Goal: Task Accomplishment & Management: Complete application form

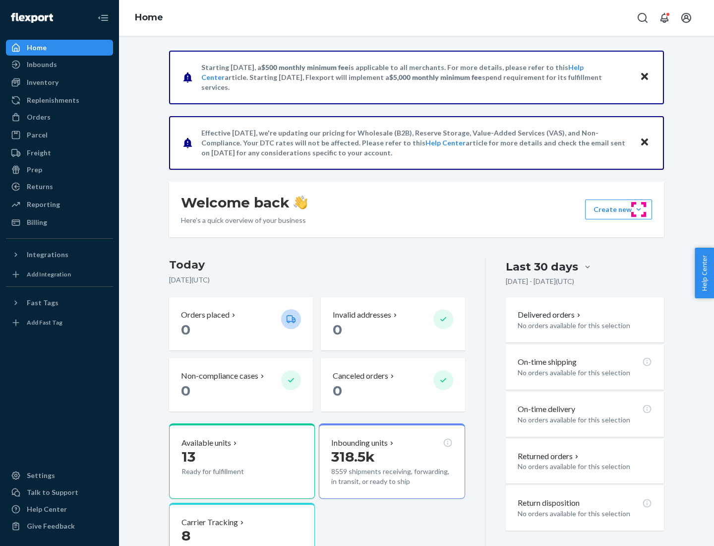
click at [639, 209] on button "Create new Create new inbound Create new order Create new product" at bounding box center [618, 209] width 67 height 20
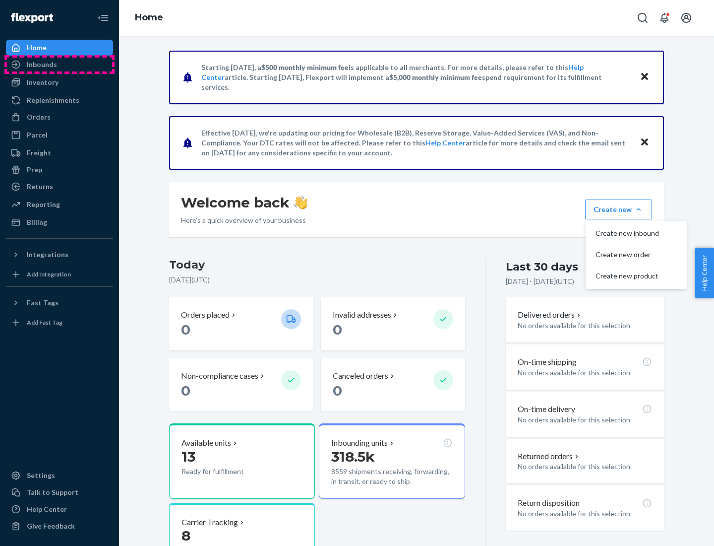
click at [60, 64] on div "Inbounds" at bounding box center [59, 65] width 105 height 14
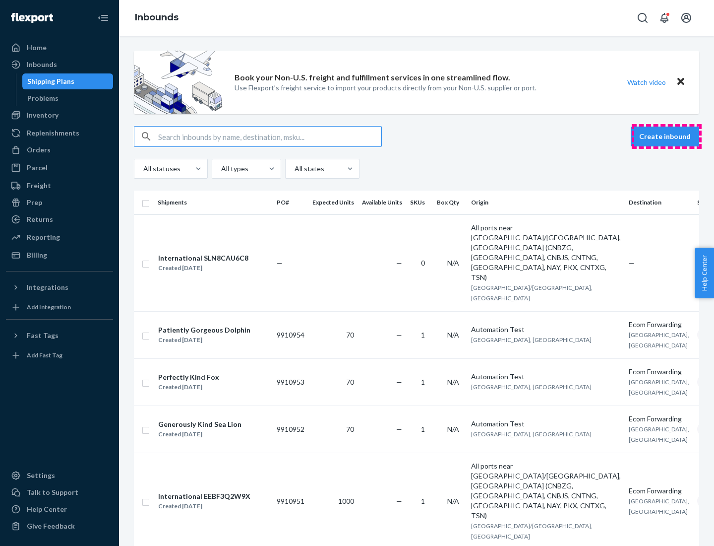
click at [667, 136] on button "Create inbound" at bounding box center [665, 136] width 68 height 20
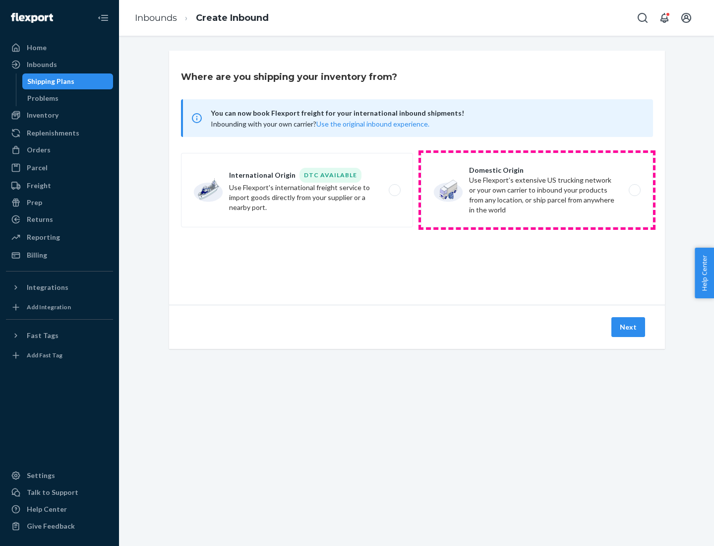
click at [537, 190] on label "Domestic Origin Use Flexport’s extensive US trucking network or your own carrie…" at bounding box center [537, 190] width 232 height 74
click at [634, 190] on input "Domestic Origin Use Flexport’s extensive US trucking network or your own carrie…" at bounding box center [637, 190] width 6 height 6
radio input "true"
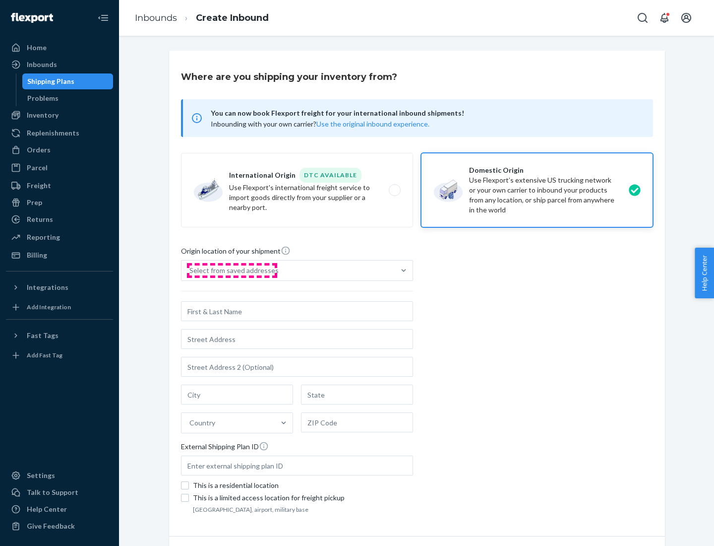
click at [232, 270] on div "Select from saved addresses" at bounding box center [233, 270] width 89 height 10
click at [190, 270] on input "Select from saved addresses" at bounding box center [189, 270] width 1 height 10
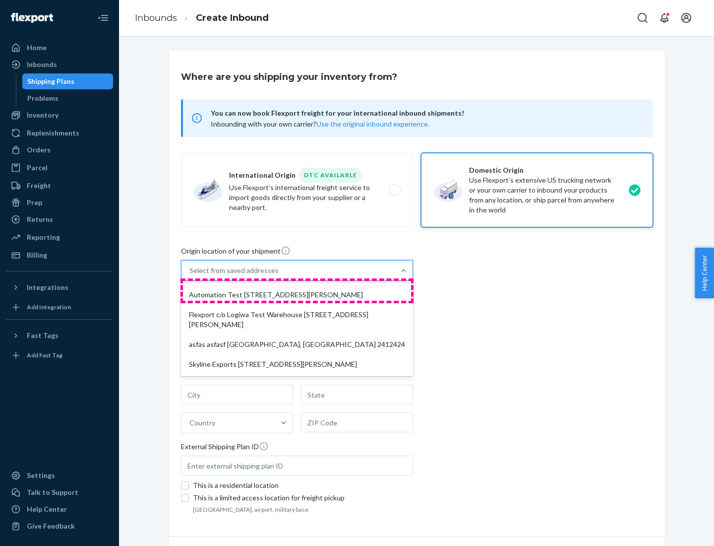
scroll to position [4, 0]
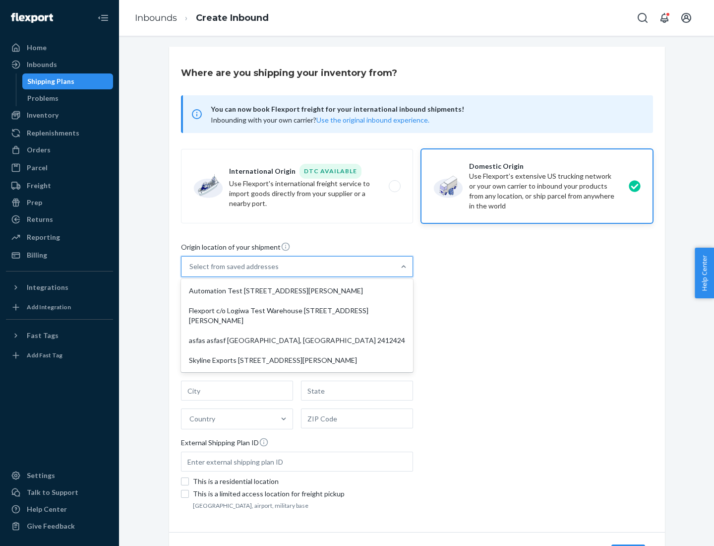
click at [297, 291] on div "Automation Test [STREET_ADDRESS][PERSON_NAME]" at bounding box center [297, 291] width 228 height 20
click at [190, 271] on input "option Automation Test [STREET_ADDRESS][PERSON_NAME] focused, 1 of 4. 4 results…" at bounding box center [189, 266] width 1 height 10
type input "Automation Test"
type input "9th Floor"
type input "[GEOGRAPHIC_DATA]"
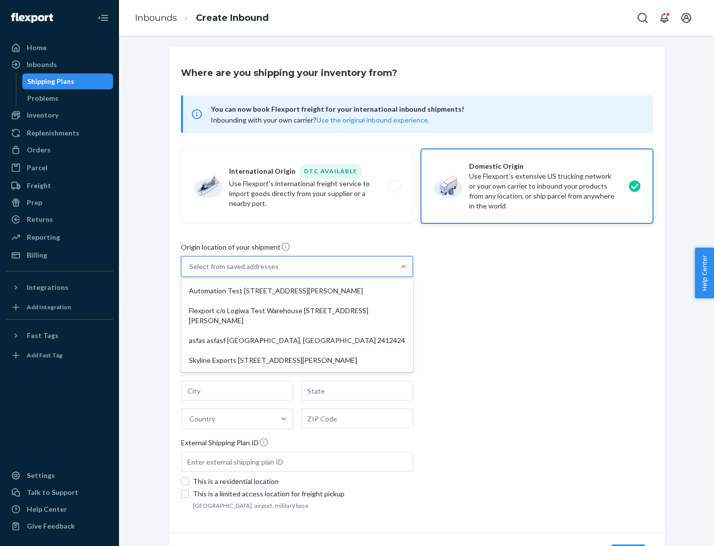
type input "CA"
type input "94104"
type input "[STREET_ADDRESS][PERSON_NAME]"
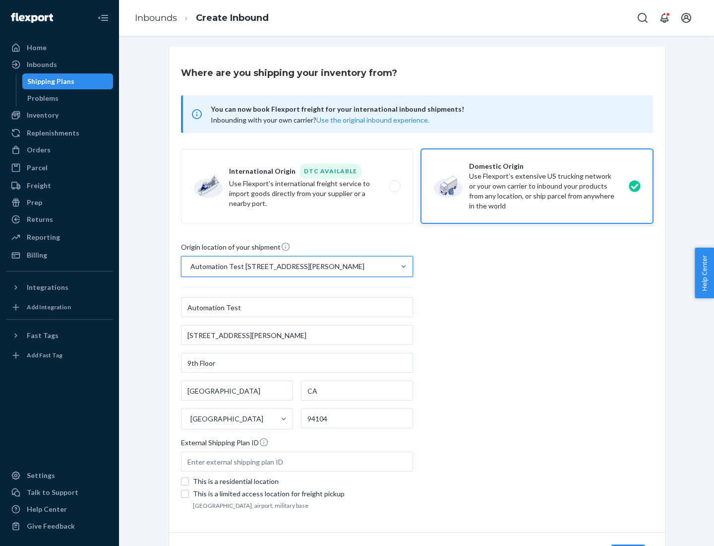
scroll to position [58, 0]
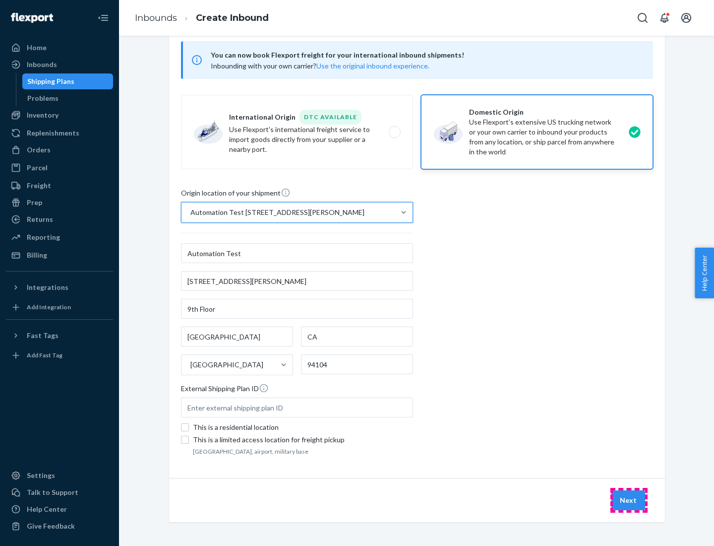
click at [629, 500] on button "Next" at bounding box center [628, 500] width 34 height 20
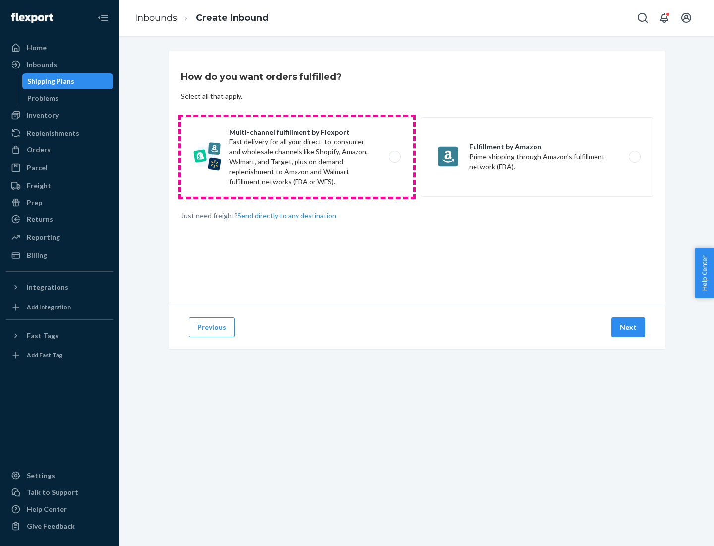
click at [297, 157] on label "Multi-channel fulfillment by Flexport Fast delivery for all your direct-to-cons…" at bounding box center [297, 156] width 232 height 79
click at [394, 157] on input "Multi-channel fulfillment by Flexport Fast delivery for all your direct-to-cons…" at bounding box center [397, 157] width 6 height 6
radio input "true"
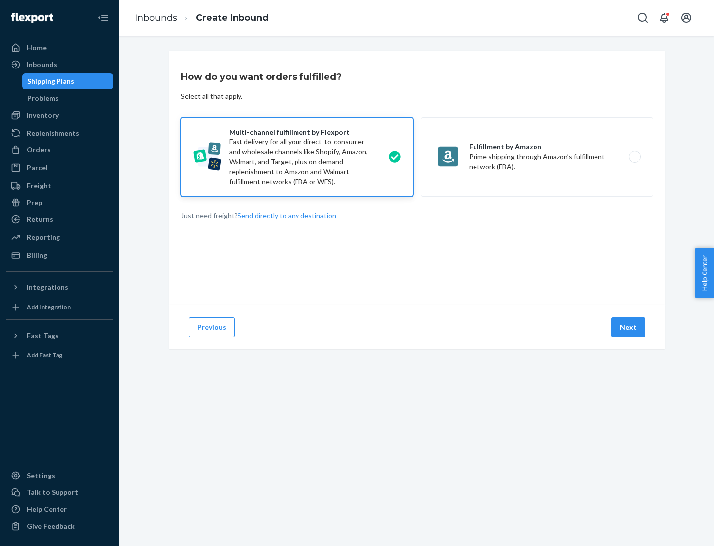
click at [629, 327] on button "Next" at bounding box center [628, 327] width 34 height 20
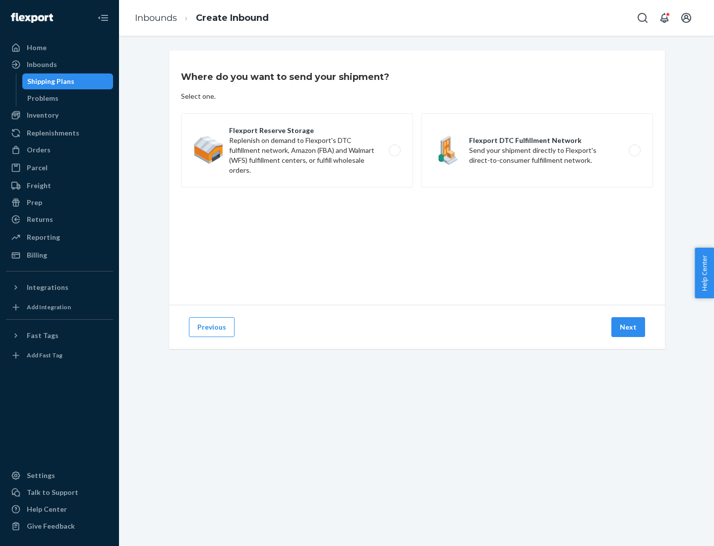
click at [537, 150] on label "Flexport DTC Fulfillment Network Send your shipment directly to Flexport's dire…" at bounding box center [537, 150] width 232 height 74
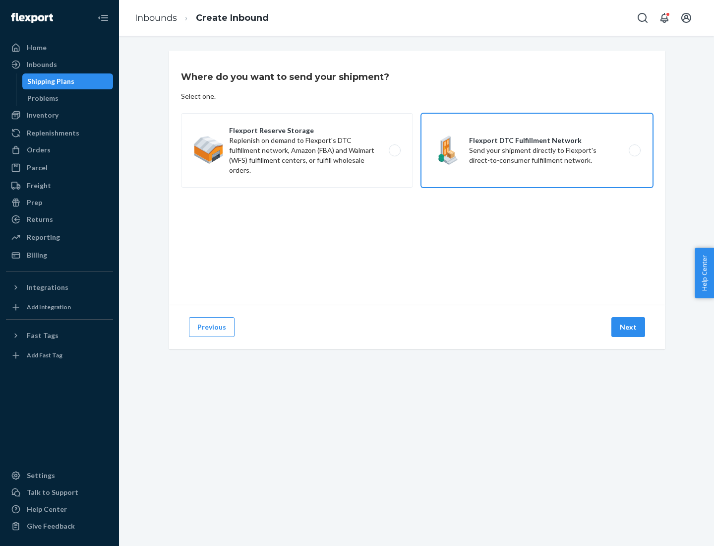
click at [634, 150] on input "Flexport DTC Fulfillment Network Send your shipment directly to Flexport's dire…" at bounding box center [637, 150] width 6 height 6
radio input "true"
click at [629, 327] on button "Next" at bounding box center [628, 327] width 34 height 20
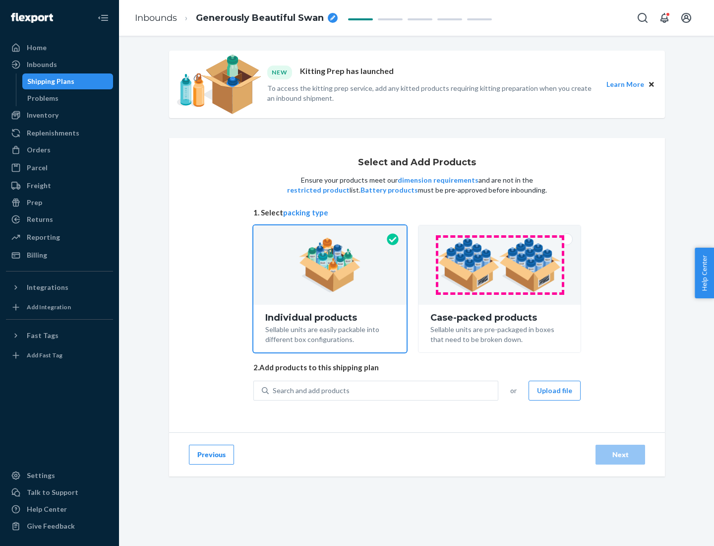
click at [500, 265] on img at bounding box center [499, 265] width 123 height 55
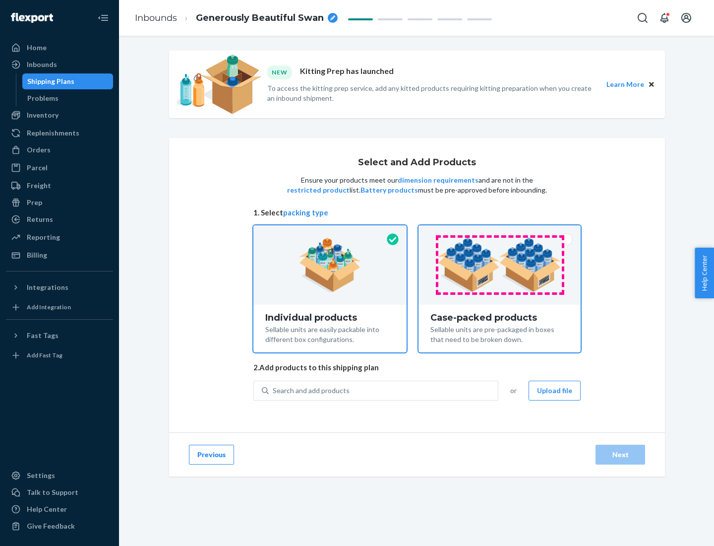
click at [500, 232] on input "Case-packed products Sellable units are pre-packaged in boxes that need to be b…" at bounding box center [499, 228] width 6 height 6
radio input "true"
radio input "false"
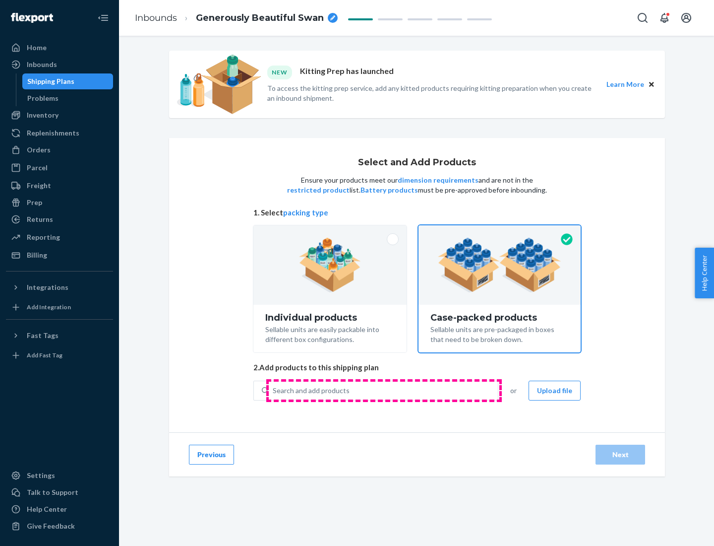
click at [384, 390] on div "Search and add products" at bounding box center [383, 390] width 229 height 18
click at [274, 390] on input "Search and add products" at bounding box center [273, 390] width 1 height 10
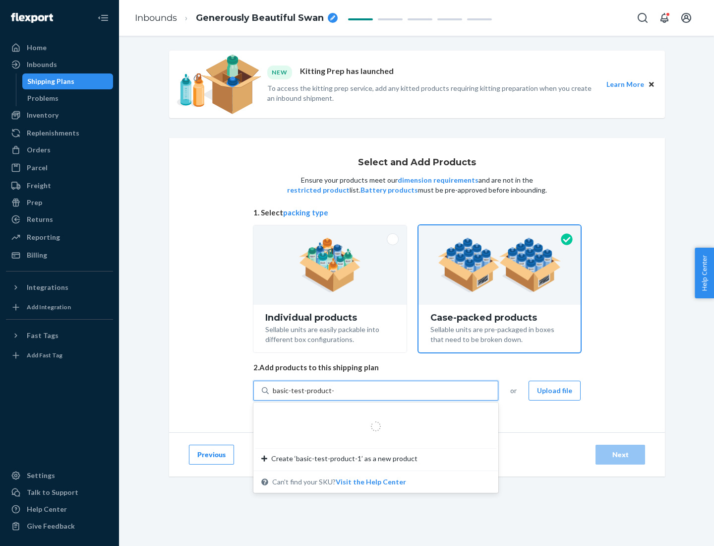
type input "basic-test-product-1"
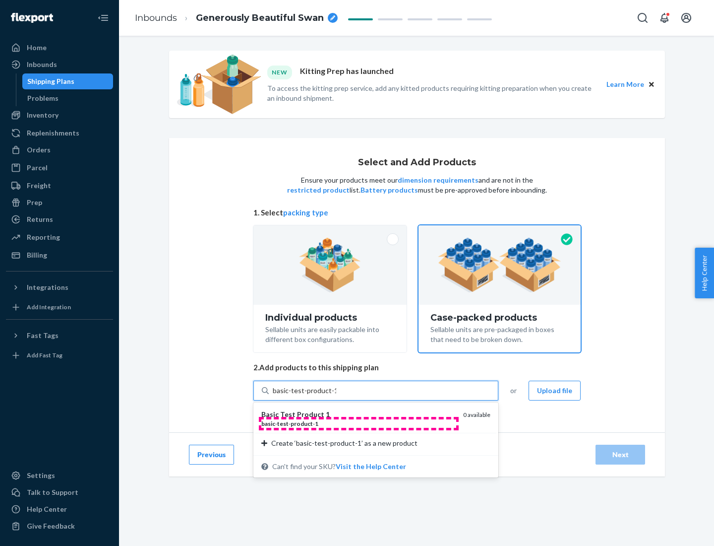
click at [359, 423] on div "basic - test - product - 1" at bounding box center [358, 423] width 194 height 8
click at [336, 395] on input "basic-test-product-1" at bounding box center [304, 390] width 63 height 10
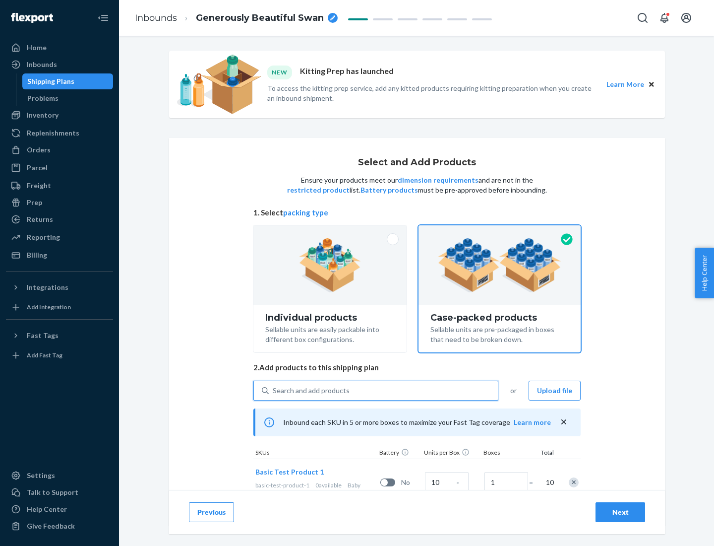
scroll to position [36, 0]
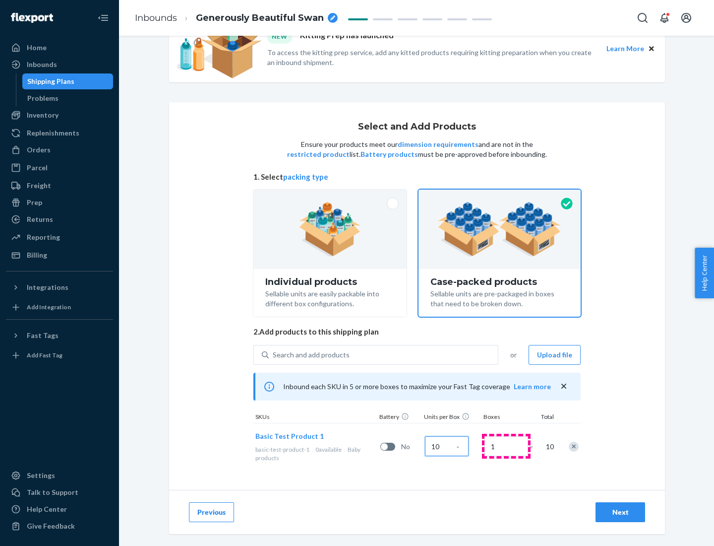
type input "10"
type input "7"
click at [620, 512] on div "Next" at bounding box center [620, 512] width 33 height 10
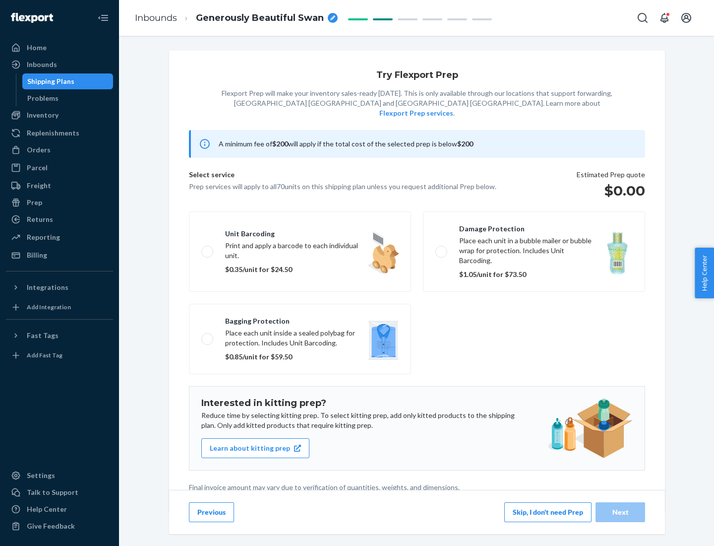
scroll to position [2, 0]
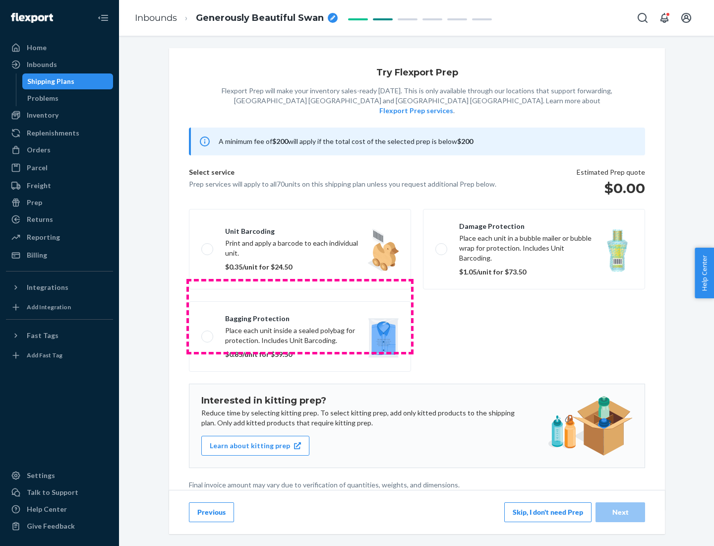
click at [300, 316] on label "Bagging protection Place each unit inside a sealed polybag for protection. Incl…" at bounding box center [300, 336] width 222 height 70
click at [208, 333] on input "Bagging protection Place each unit inside a sealed polybag for protection. Incl…" at bounding box center [204, 336] width 6 height 6
checkbox input "true"
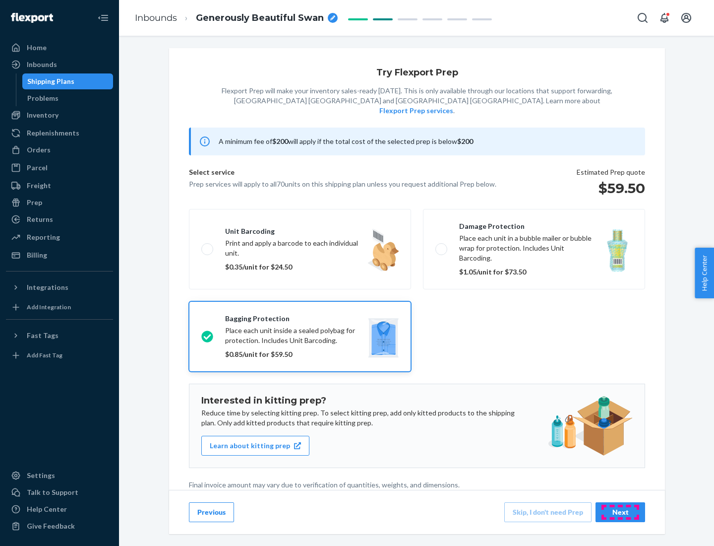
click at [620, 511] on div "Next" at bounding box center [620, 512] width 33 height 10
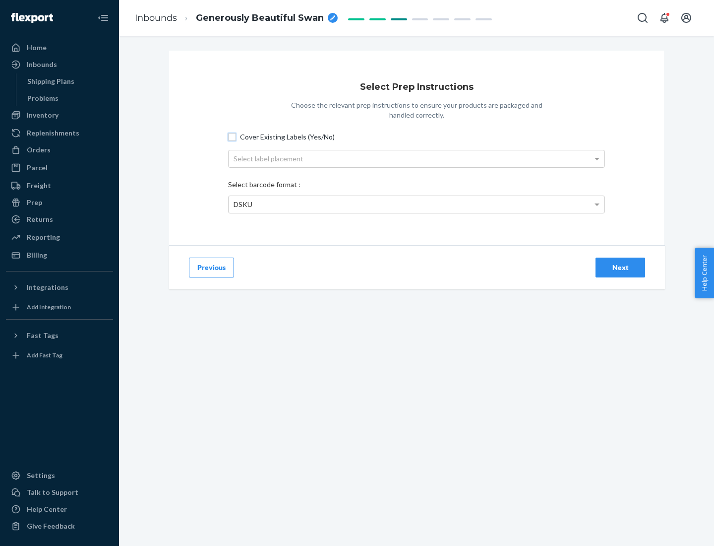
click at [232, 136] on input "Cover Existing Labels (Yes/No)" at bounding box center [232, 137] width 8 height 8
checkbox input "true"
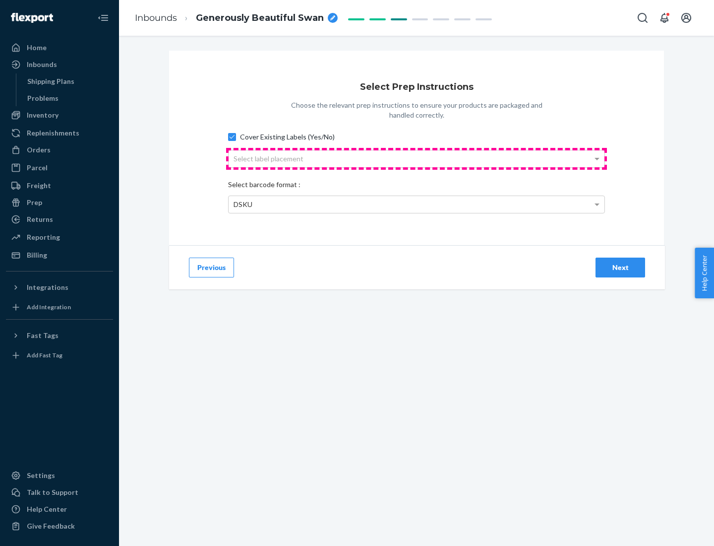
click at [417, 158] on div "Select label placement" at bounding box center [417, 158] width 376 height 17
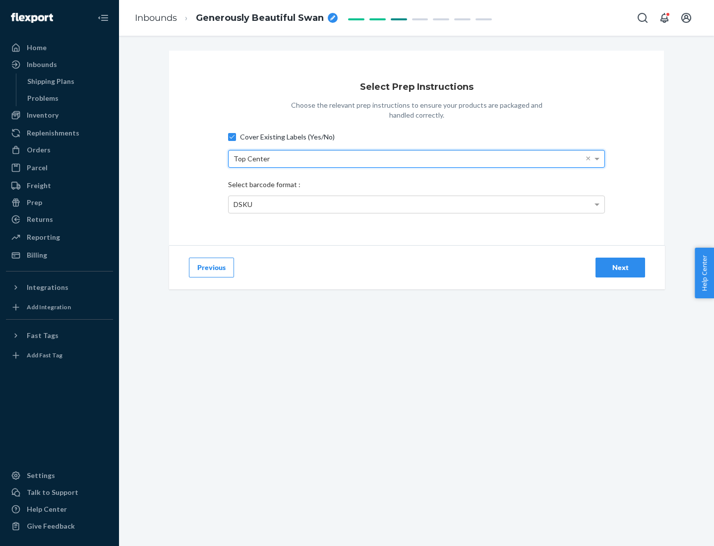
click at [417, 204] on div "DSKU" at bounding box center [417, 204] width 376 height 17
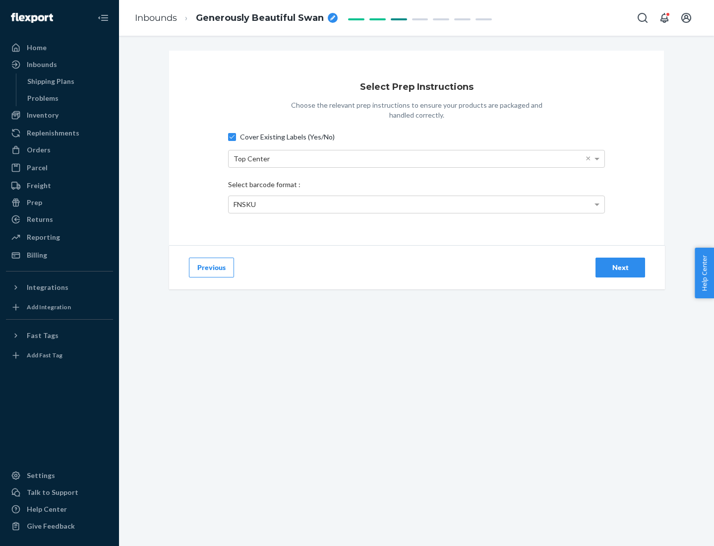
click at [620, 267] on div "Next" at bounding box center [620, 267] width 33 height 10
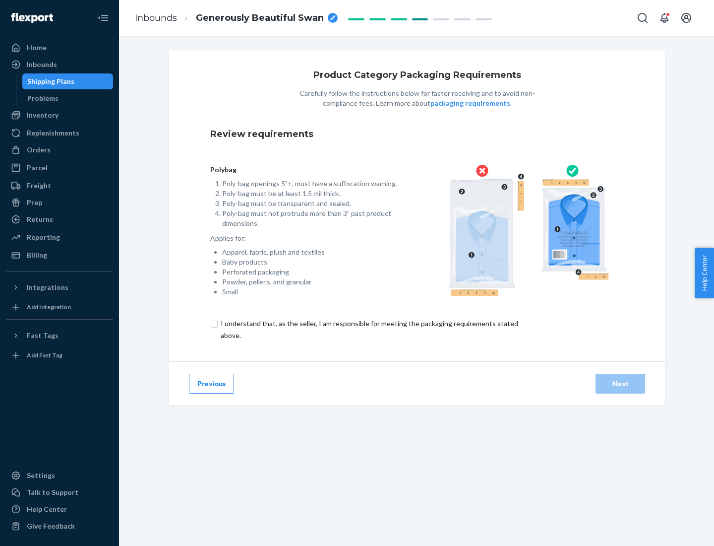
click at [368, 329] on input "checkbox" at bounding box center [375, 329] width 330 height 24
checkbox input "true"
click at [620, 383] on div "Next" at bounding box center [620, 383] width 33 height 10
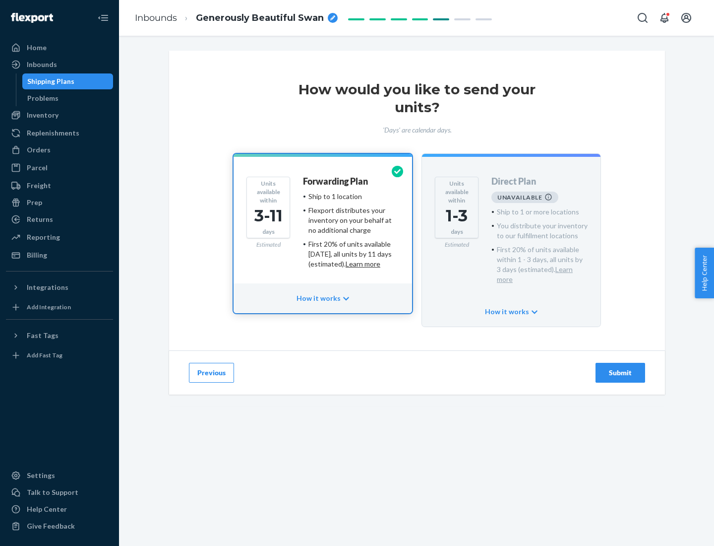
click at [336, 181] on h4 "Forwarding Plan" at bounding box center [335, 182] width 65 height 10
click at [620, 367] on div "Submit" at bounding box center [620, 372] width 33 height 10
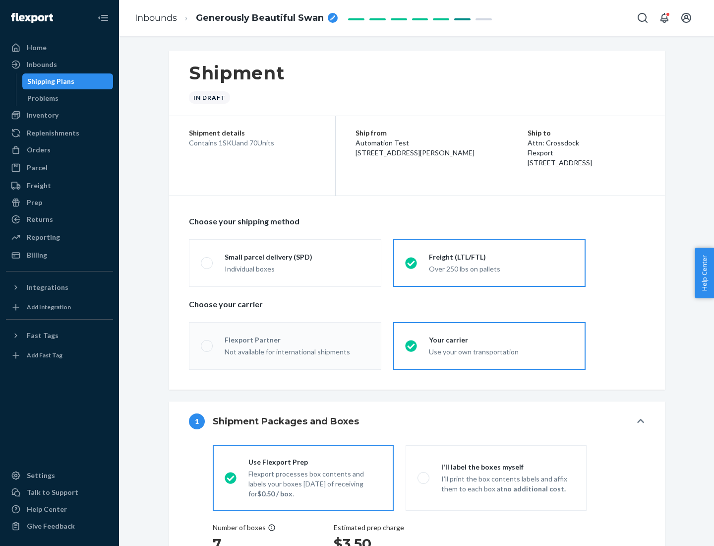
radio input "true"
radio input "false"
radio input "true"
radio input "false"
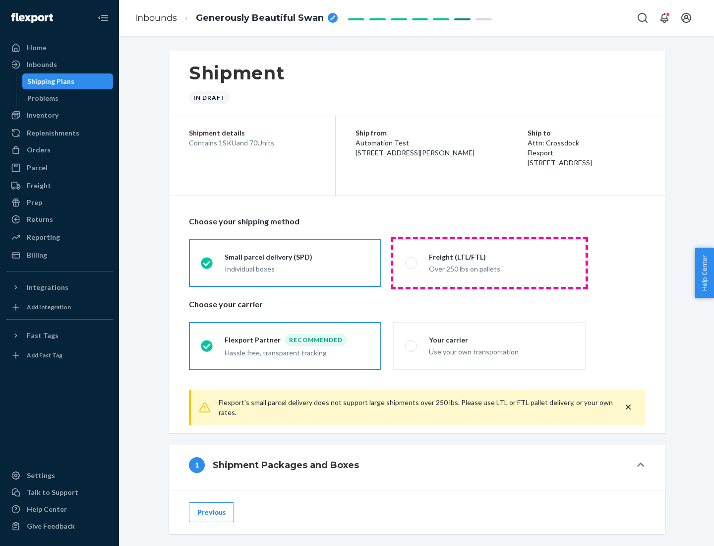
click at [489, 262] on div "Over 250 lbs on pallets" at bounding box center [501, 268] width 145 height 12
click at [412, 262] on input "Freight (LTL/FTL) Over 250 lbs on pallets" at bounding box center [408, 262] width 6 height 6
radio input "true"
radio input "false"
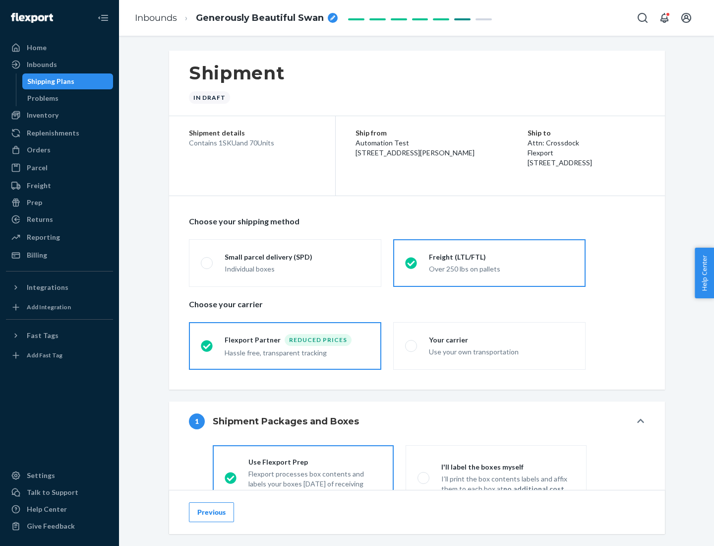
scroll to position [55, 0]
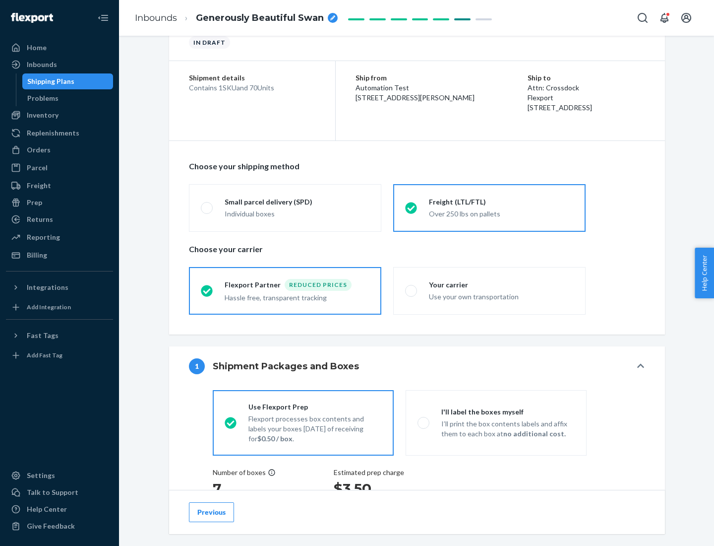
click at [489, 290] on div "Use your own transportation" at bounding box center [501, 296] width 145 height 12
click at [412, 290] on input "Your carrier Use your own transportation" at bounding box center [408, 290] width 6 height 6
radio input "true"
radio input "false"
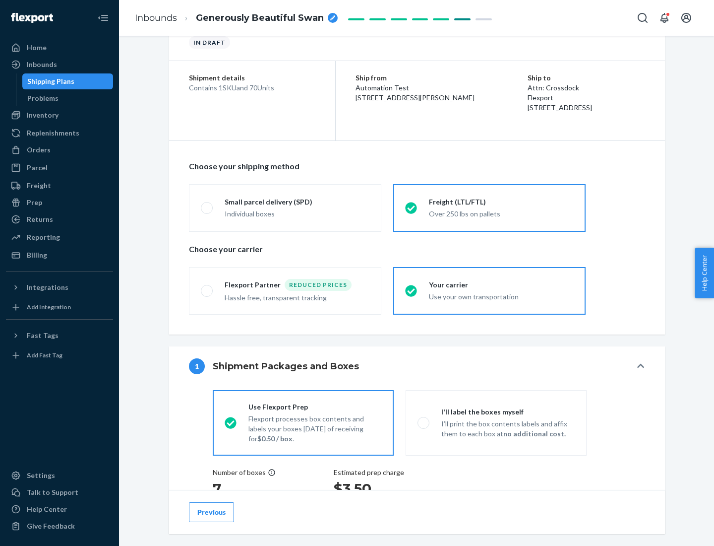
scroll to position [187, 0]
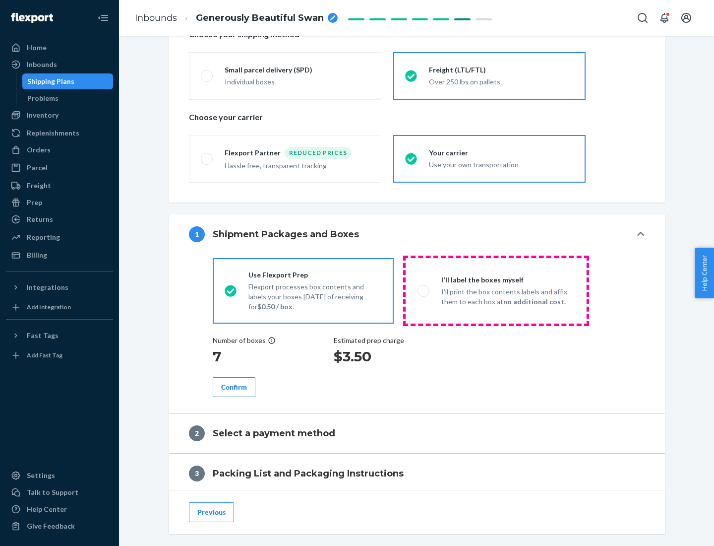
click at [496, 290] on p "I’ll print the box contents labels and affix them to each box at no additional …" at bounding box center [507, 297] width 133 height 20
click at [424, 290] on input "I'll label the boxes myself I’ll print the box contents labels and affix them t…" at bounding box center [421, 290] width 6 height 6
radio input "true"
radio input "false"
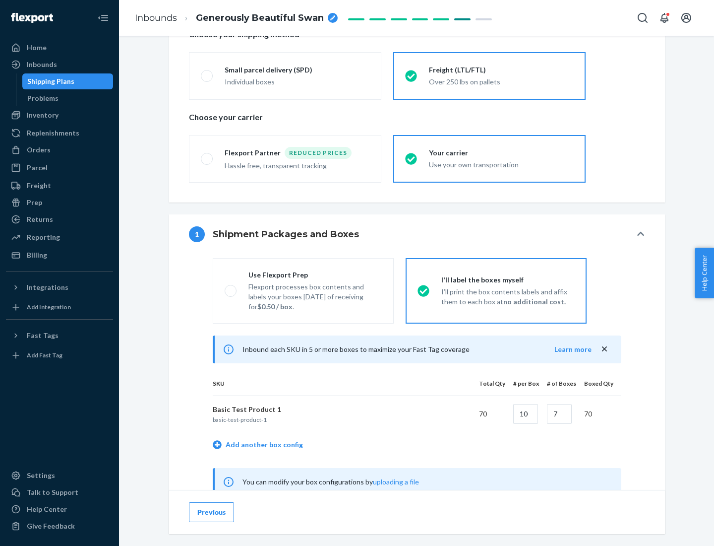
scroll to position [310, 0]
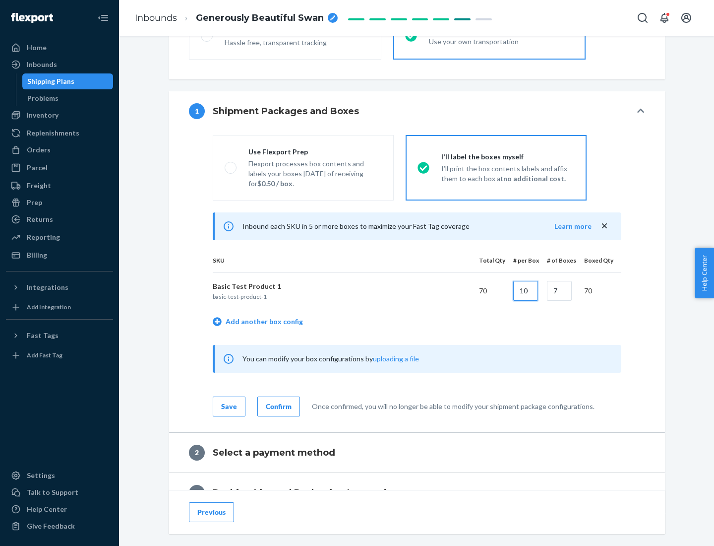
type input "10"
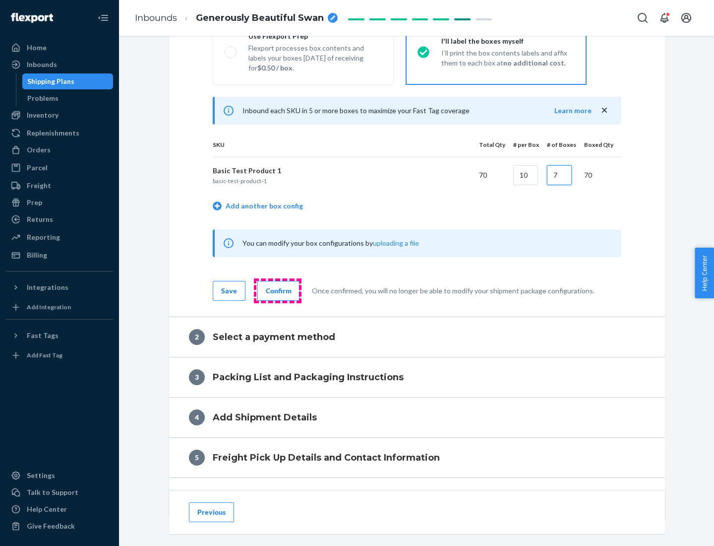
type input "7"
click at [277, 290] on div "Confirm" at bounding box center [279, 291] width 26 height 10
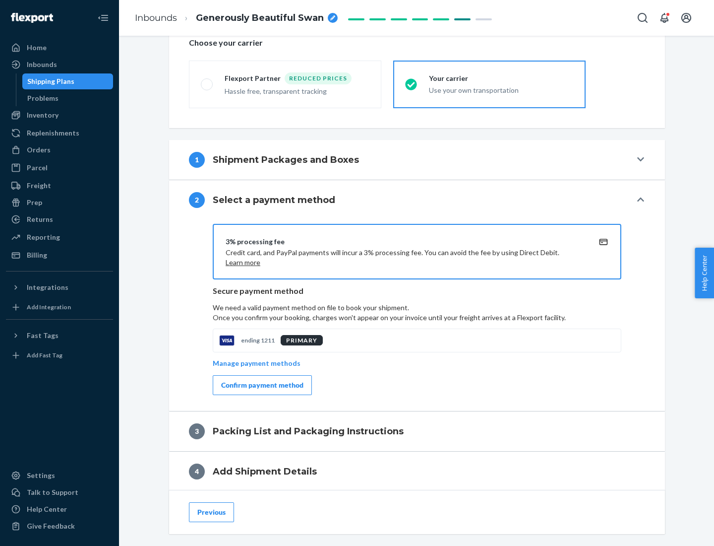
scroll to position [356, 0]
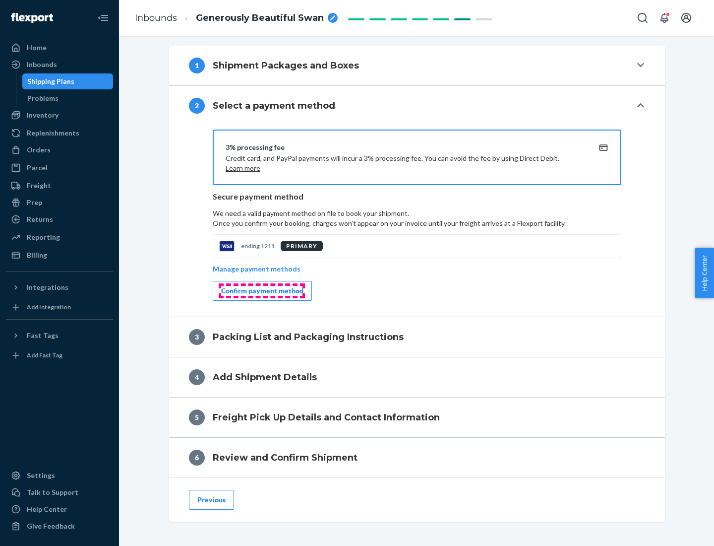
click at [261, 291] on div "Confirm payment method" at bounding box center [262, 291] width 82 height 10
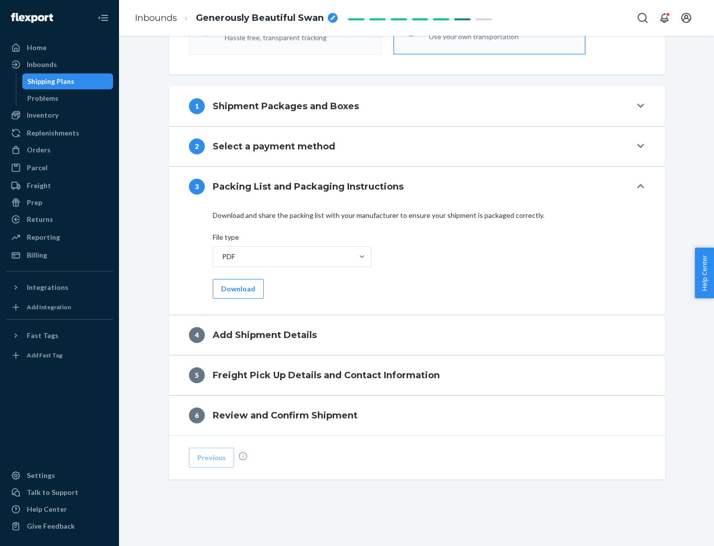
scroll to position [313, 0]
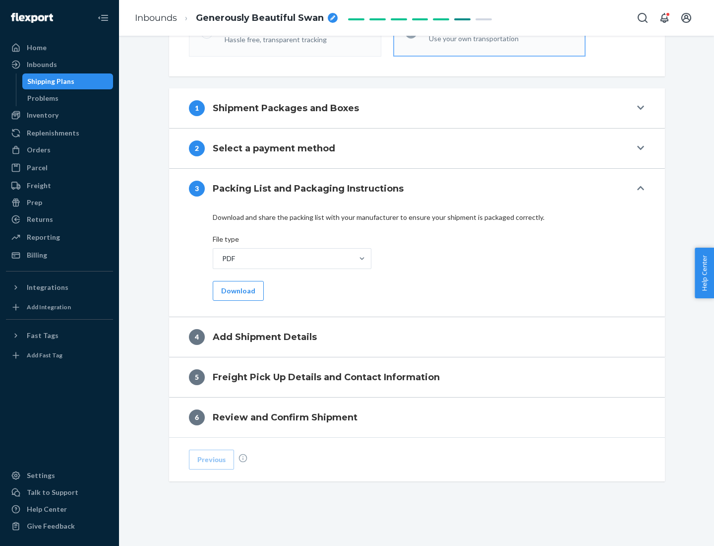
click at [237, 290] on button "Download" at bounding box center [238, 291] width 51 height 20
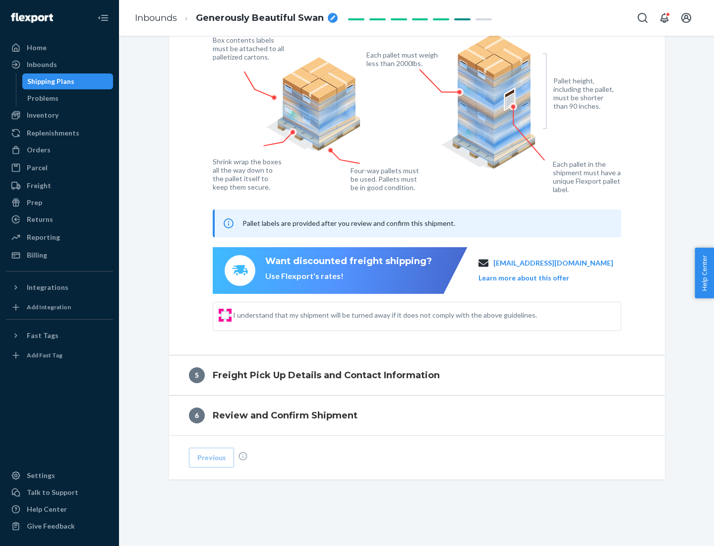
click at [225, 314] on input "I understand that my shipment will be turned away if it does not comply with th…" at bounding box center [225, 315] width 8 height 8
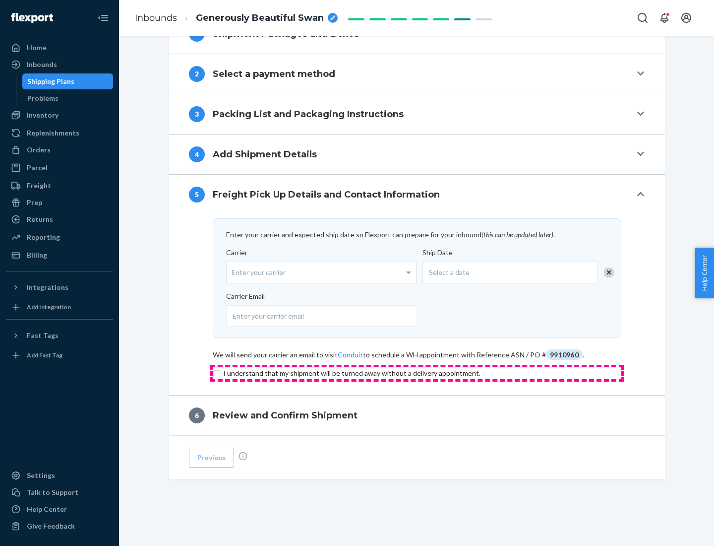
click at [417, 372] on input "checkbox" at bounding box center [417, 373] width 409 height 12
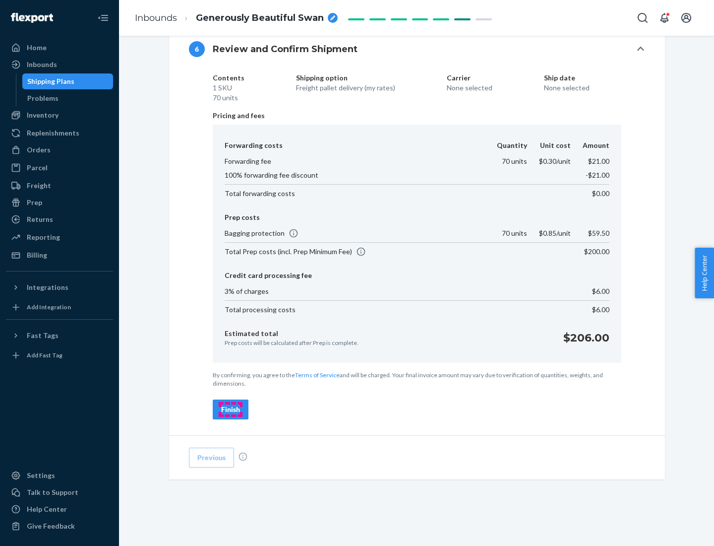
click at [231, 409] on div "Finish" at bounding box center [230, 409] width 19 height 10
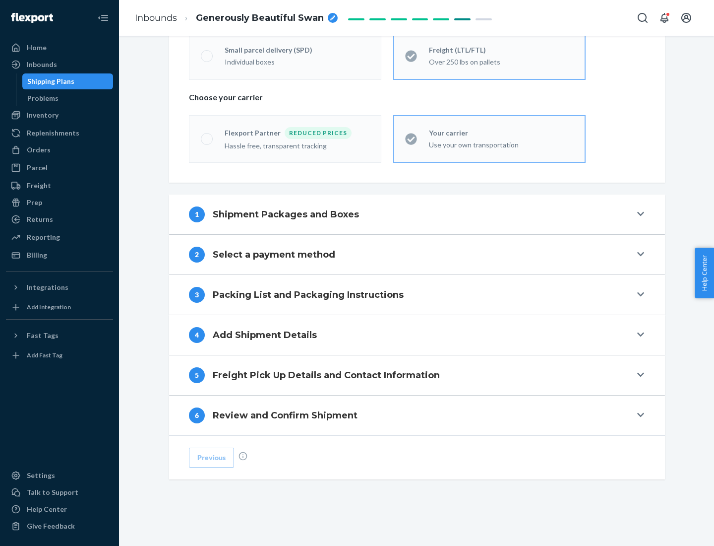
scroll to position [207, 0]
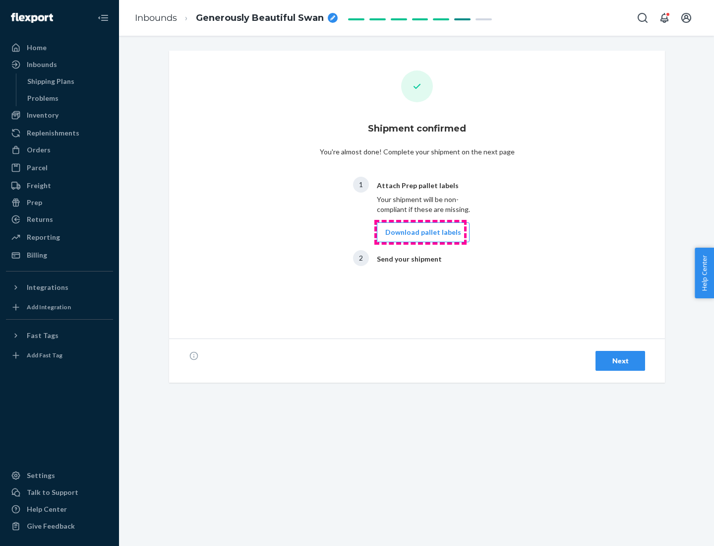
click at [421, 232] on button "Download pallet labels" at bounding box center [423, 232] width 93 height 20
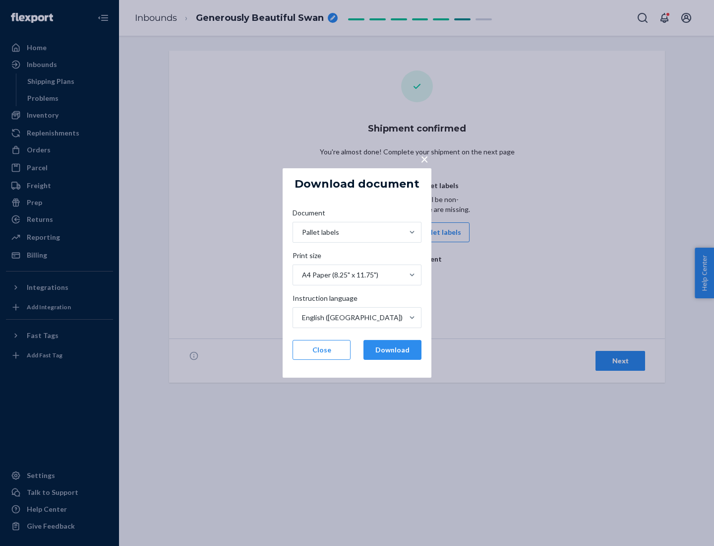
click at [392, 350] on button "Download" at bounding box center [393, 350] width 58 height 20
click at [424, 158] on span "×" at bounding box center [425, 158] width 8 height 17
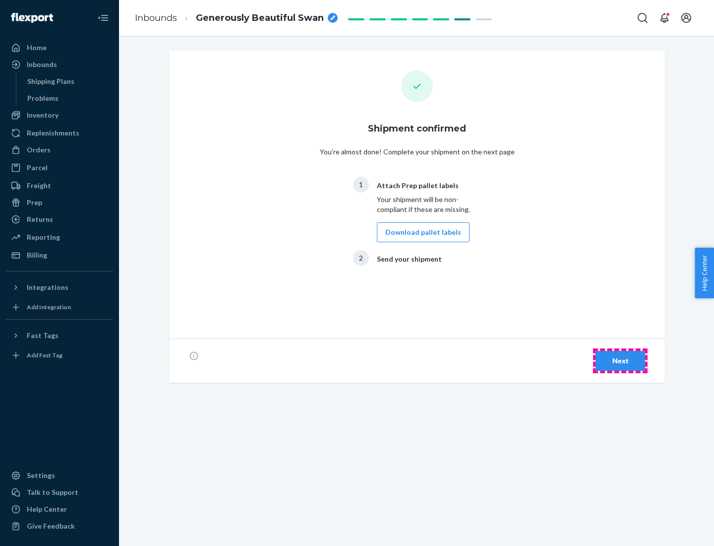
click at [620, 361] on div "Next" at bounding box center [620, 361] width 33 height 10
